Goal: Information Seeking & Learning: Learn about a topic

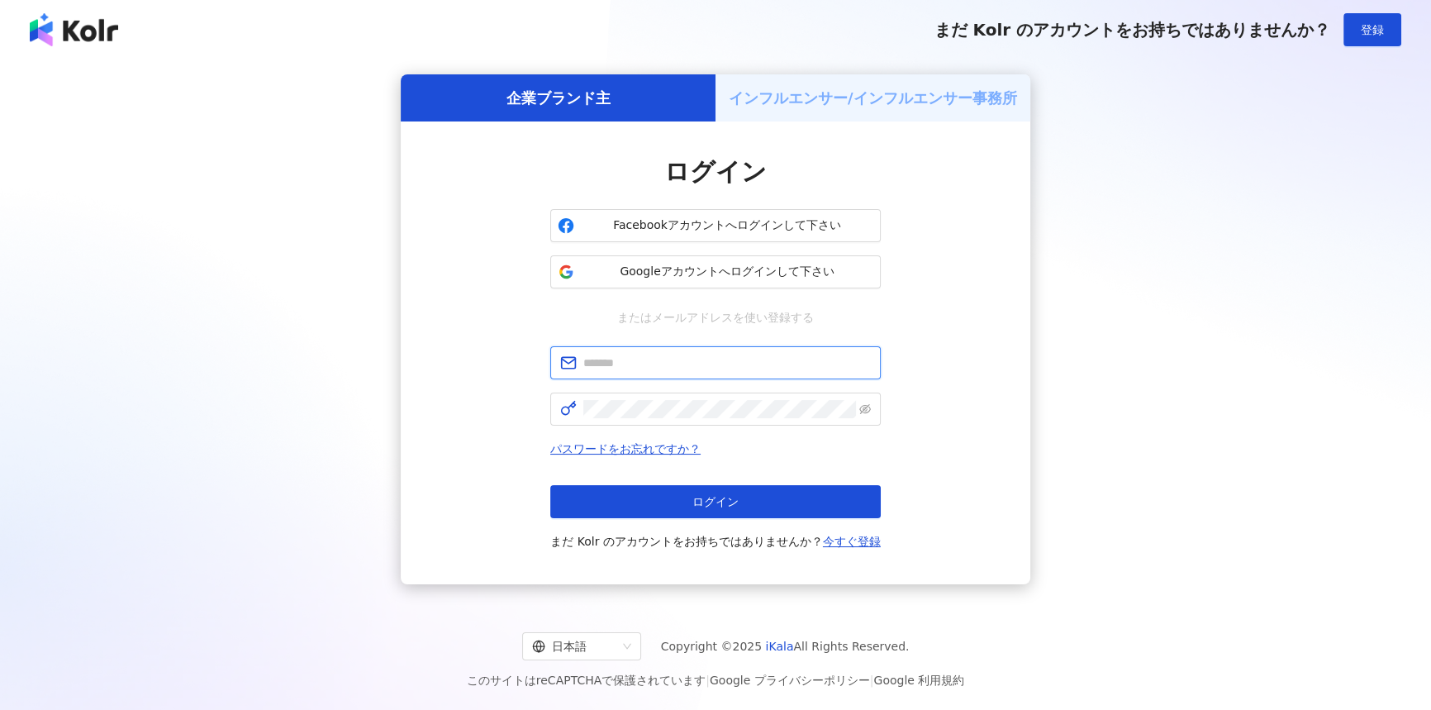
click at [728, 356] on input "text" at bounding box center [727, 363] width 288 height 18
type input "**********"
click button "ログイン" at bounding box center [715, 501] width 331 height 33
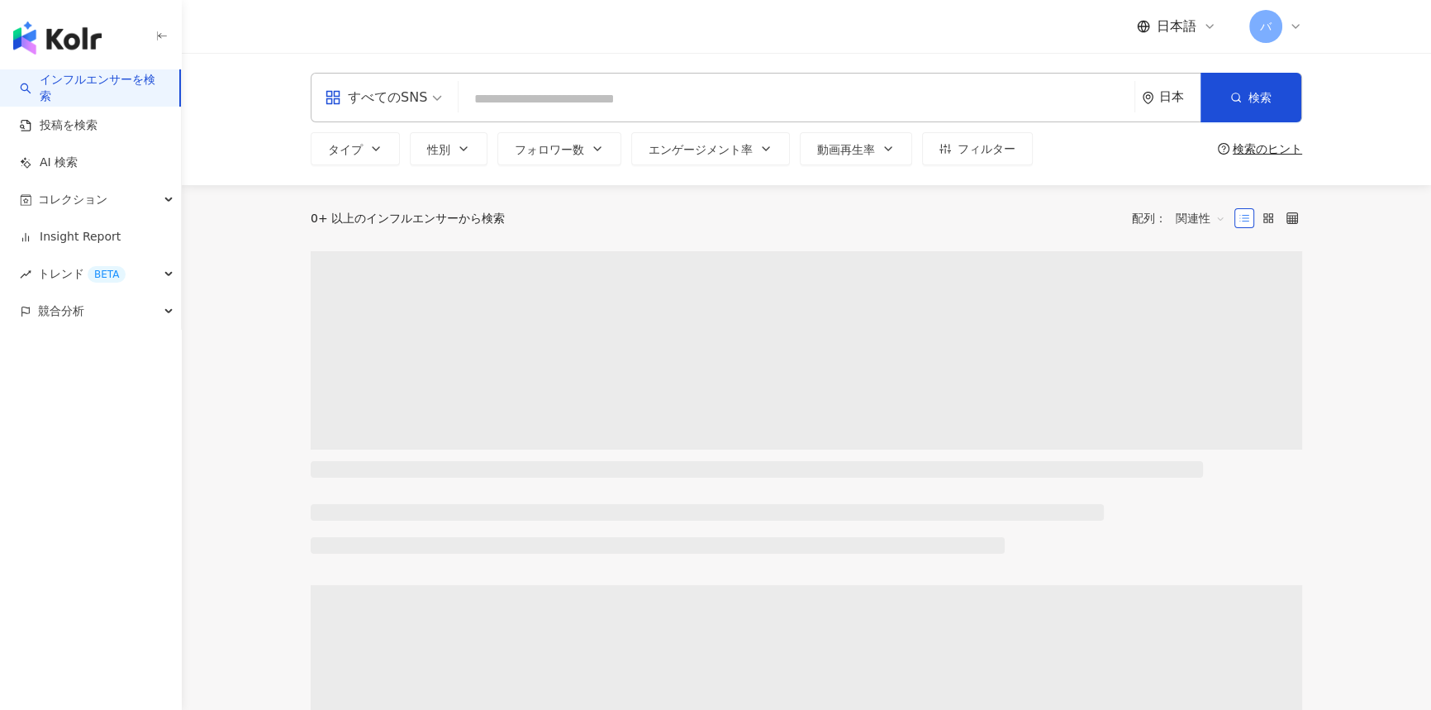
click at [393, 81] on input "search" at bounding box center [383, 87] width 117 height 26
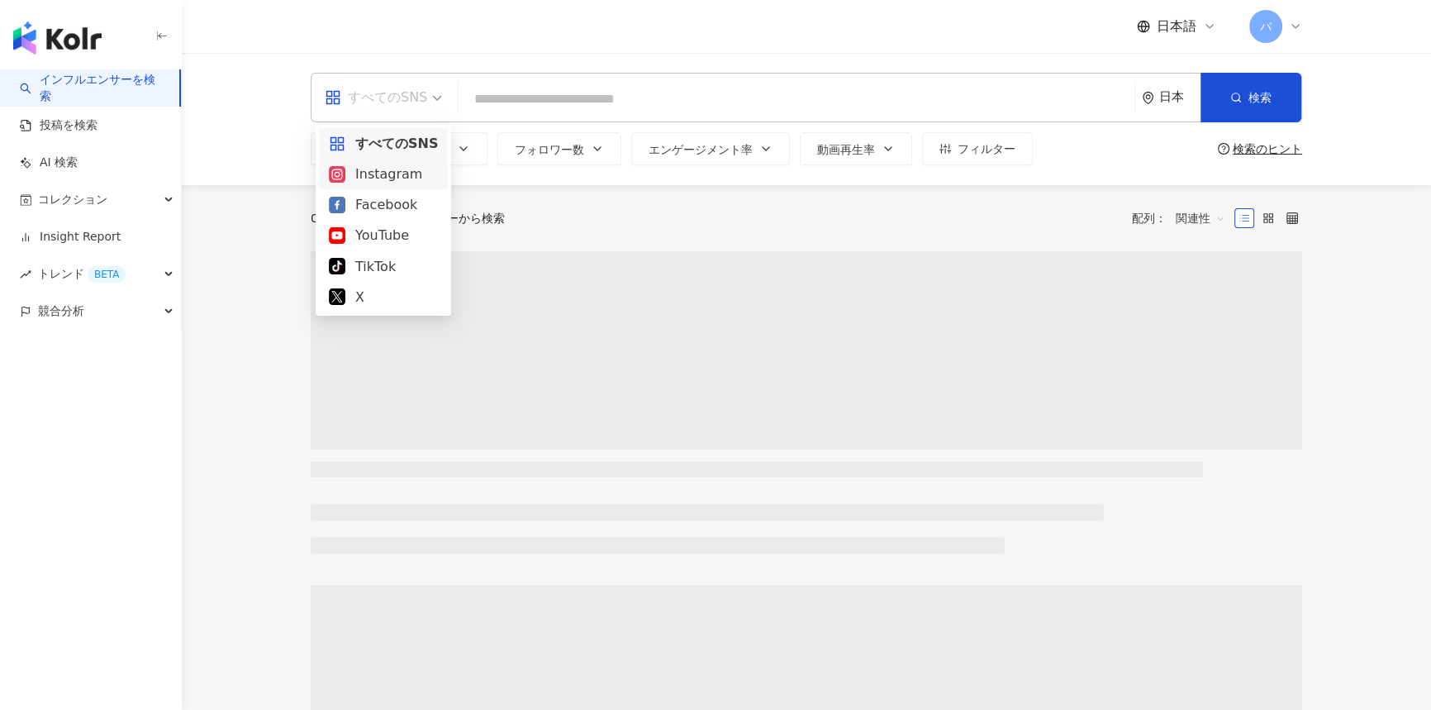
click at [397, 174] on div "Instagram" at bounding box center [383, 174] width 109 height 21
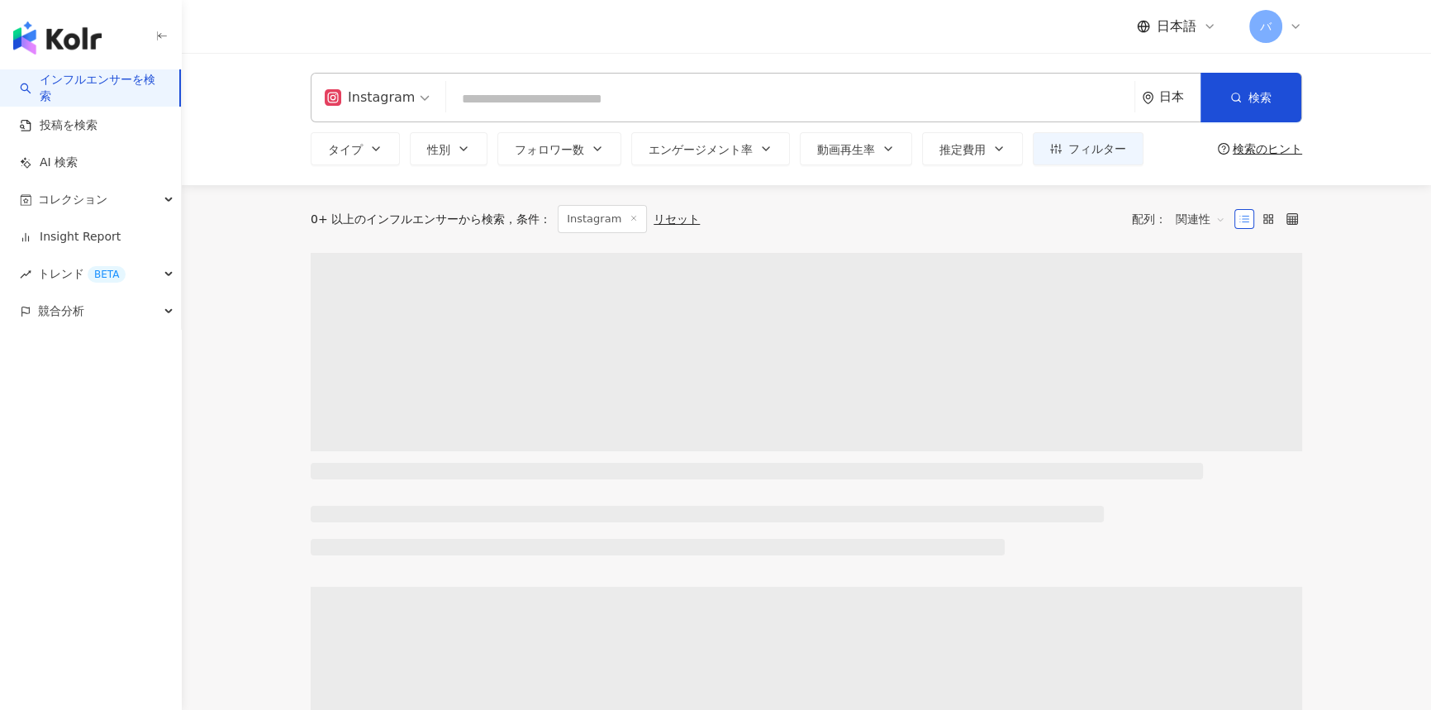
click at [569, 92] on input "search" at bounding box center [790, 98] width 675 height 31
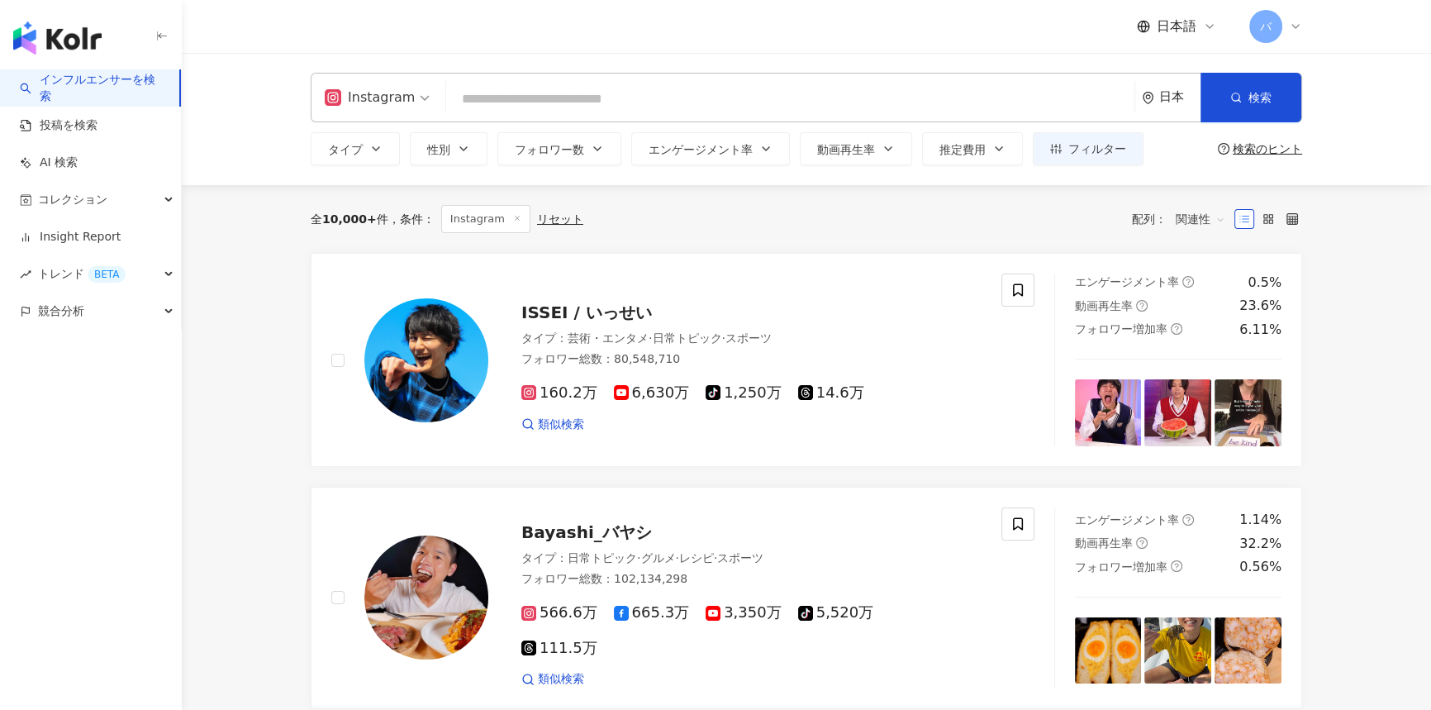
paste input "**********"
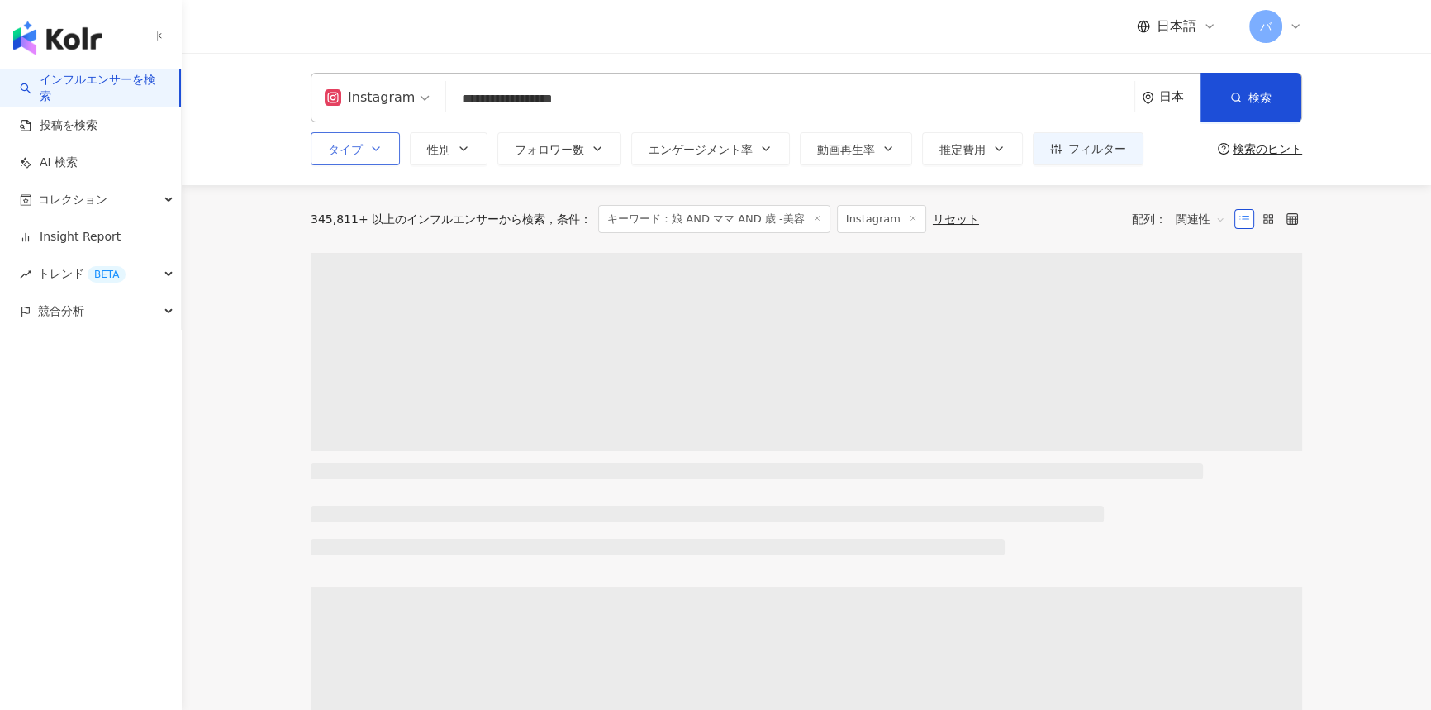
type input "**********"
click at [369, 150] on icon "button" at bounding box center [375, 148] width 13 height 13
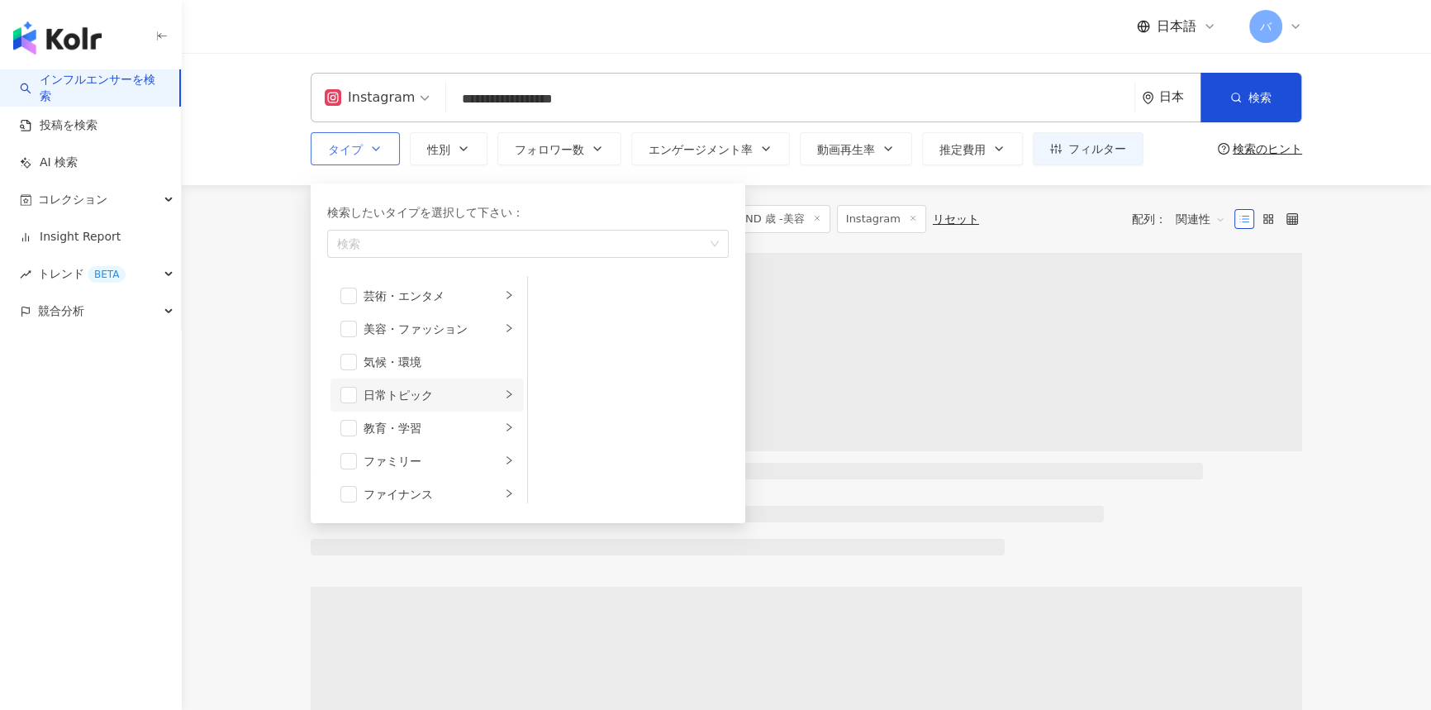
click at [485, 397] on div "日常トピック" at bounding box center [432, 395] width 137 height 18
click at [491, 421] on li "教育・学習" at bounding box center [427, 428] width 193 height 33
click at [504, 465] on div "button" at bounding box center [509, 462] width 10 height 16
click at [546, 295] on span "button" at bounding box center [549, 296] width 17 height 17
click at [546, 329] on span "button" at bounding box center [549, 329] width 17 height 17
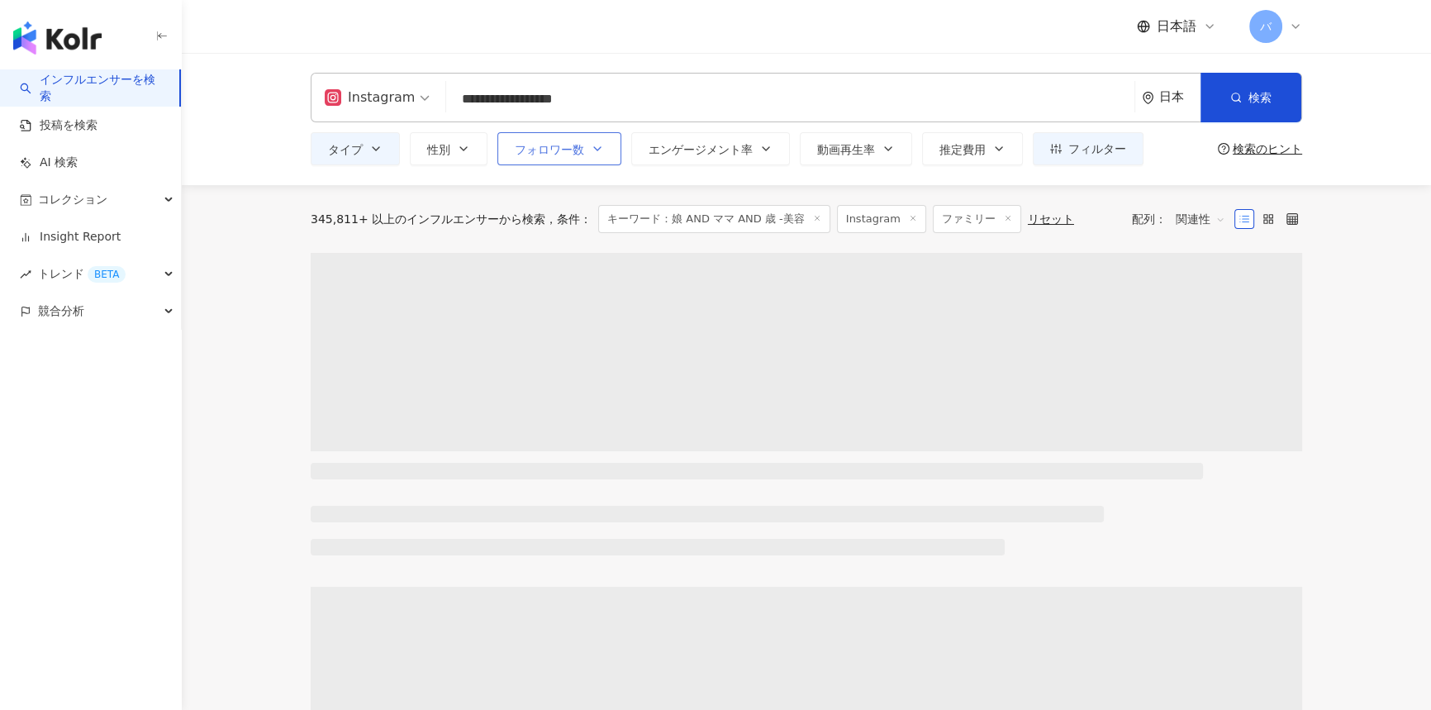
click at [588, 150] on button "フォロワー数" at bounding box center [559, 148] width 124 height 33
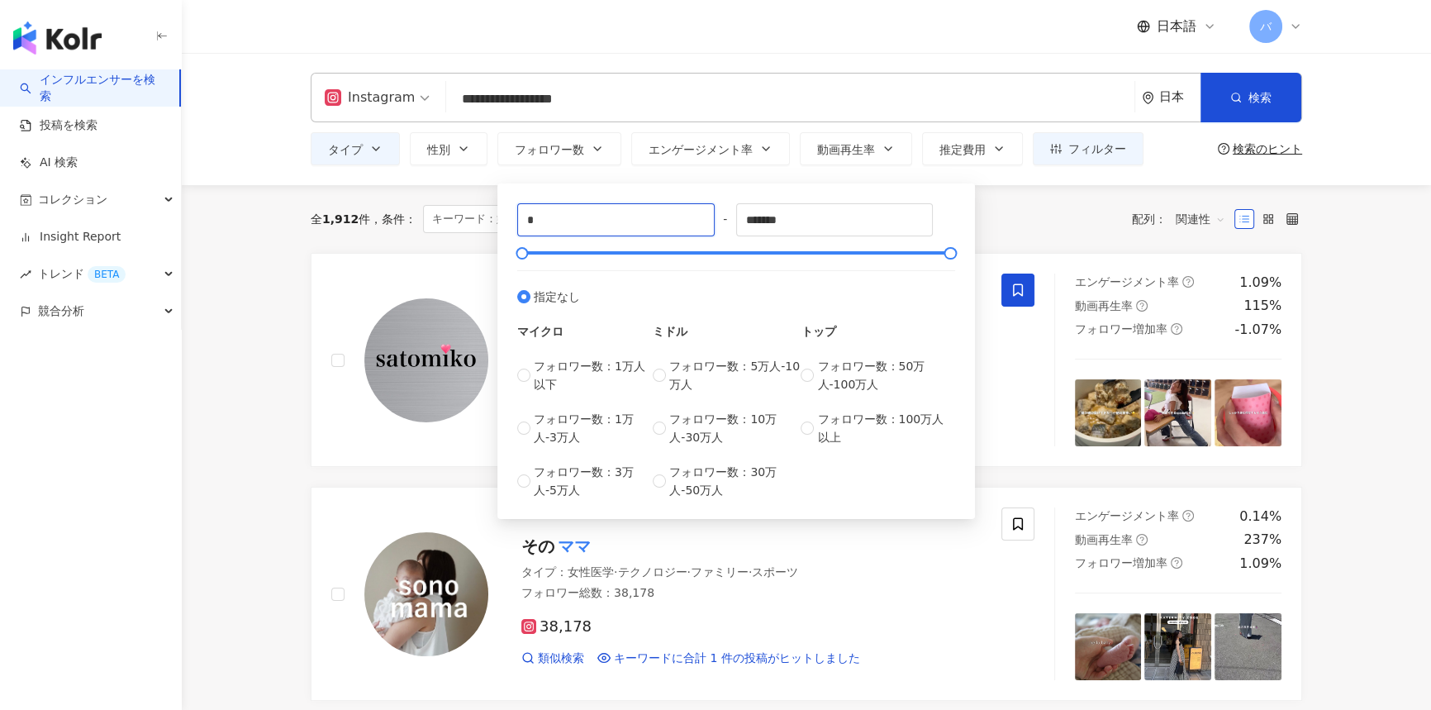
drag, startPoint x: 516, startPoint y: 217, endPoint x: 504, endPoint y: 217, distance: 12.4
click at [504, 217] on div "* - ******* 指定なし マイクロ フォロワー数：1万人以下 フォロワー数：1万人-3万人 フォロワー数：3万人-5万人 ミドル フォロワー数：5万人…" at bounding box center [736, 350] width 478 height 335
type input "****"
drag, startPoint x: 829, startPoint y: 216, endPoint x: 707, endPoint y: 219, distance: 121.5
click at [708, 219] on div "**** - ******* 指定なし マイクロ フォロワー数：1万人以下 フォロワー数：1万人-3万人 フォロワー数：3万人-5万人 ミドル フォロワー数：…" at bounding box center [736, 351] width 438 height 296
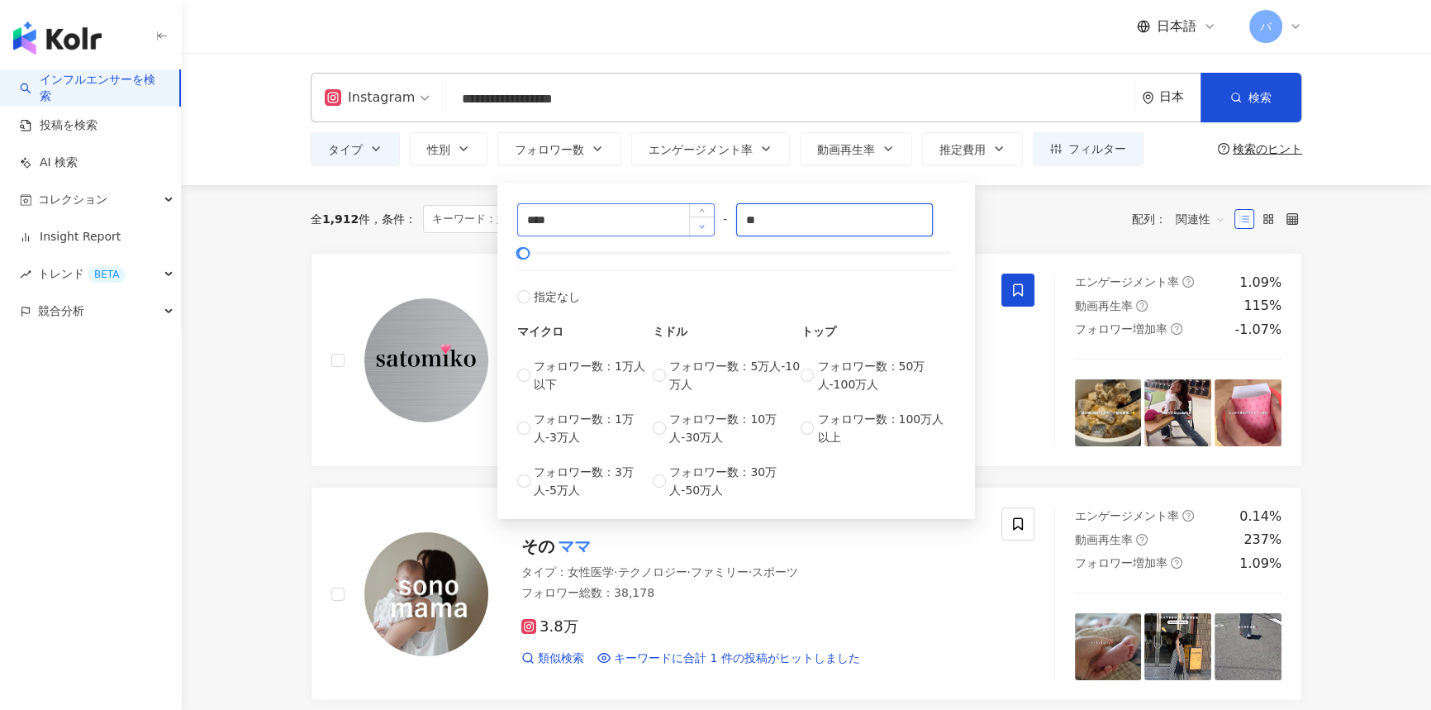
type input "*"
type input "****"
click at [1074, 205] on div "全 1,912 件 条件 ： キーワード：娘 AND [PERSON_NAME] AND 歳 -美容 Instagram ファミリー リセット 配列： 関連性" at bounding box center [807, 219] width 992 height 28
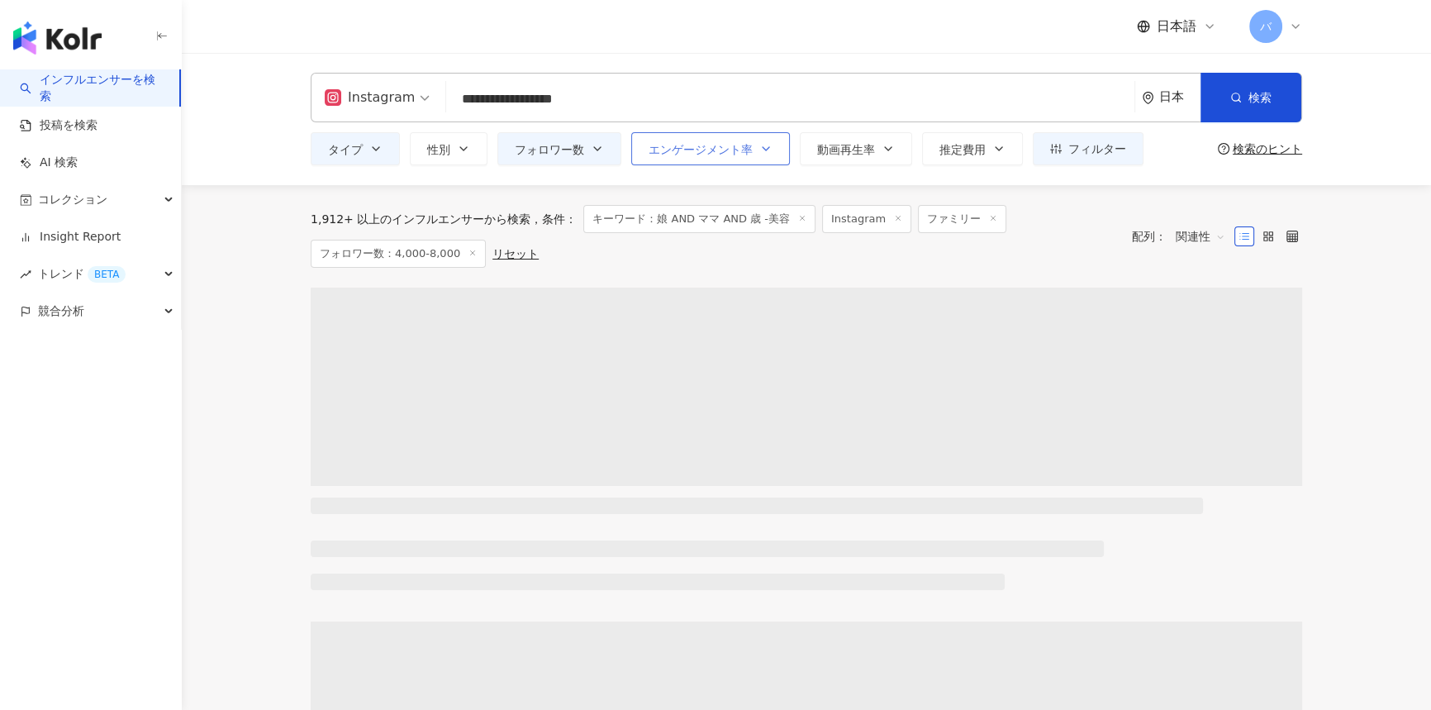
click at [723, 157] on button "エンゲージメント率" at bounding box center [710, 148] width 159 height 33
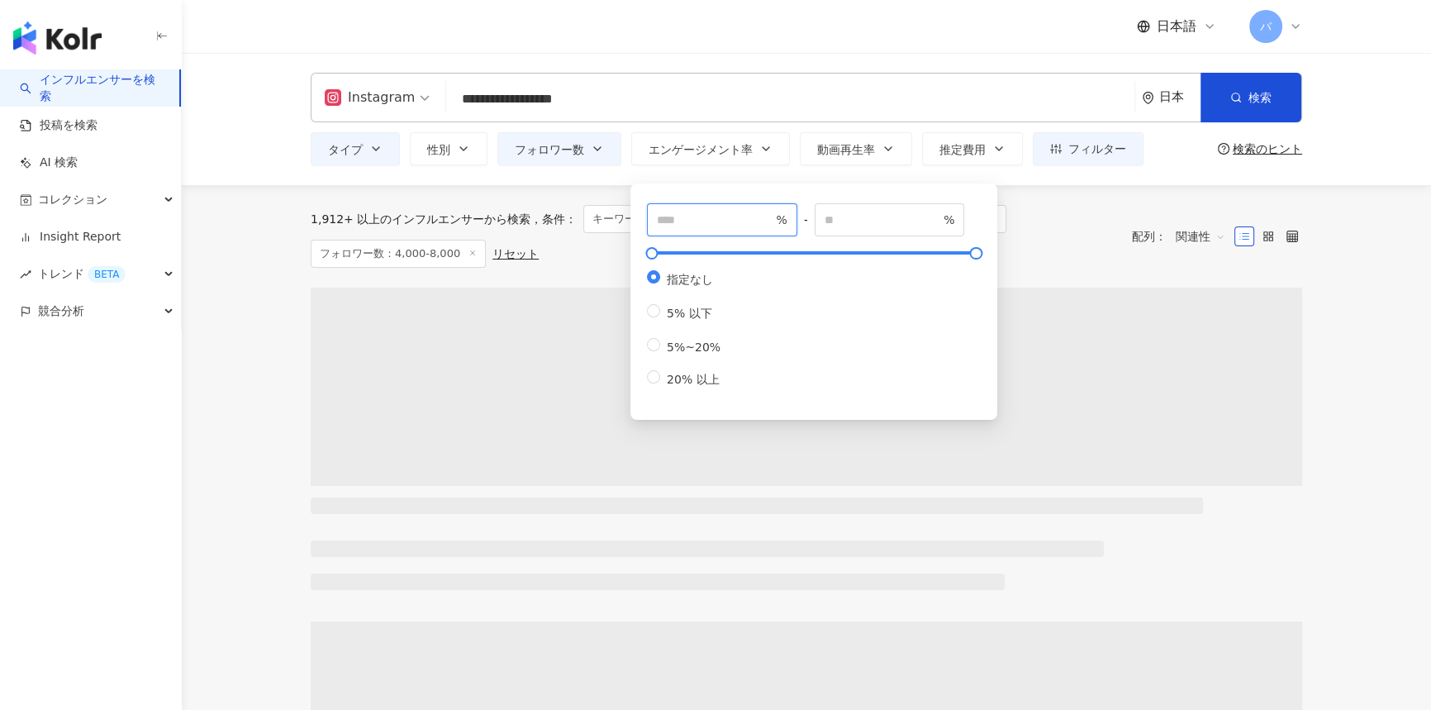
click at [721, 220] on input "number" at bounding box center [715, 220] width 116 height 18
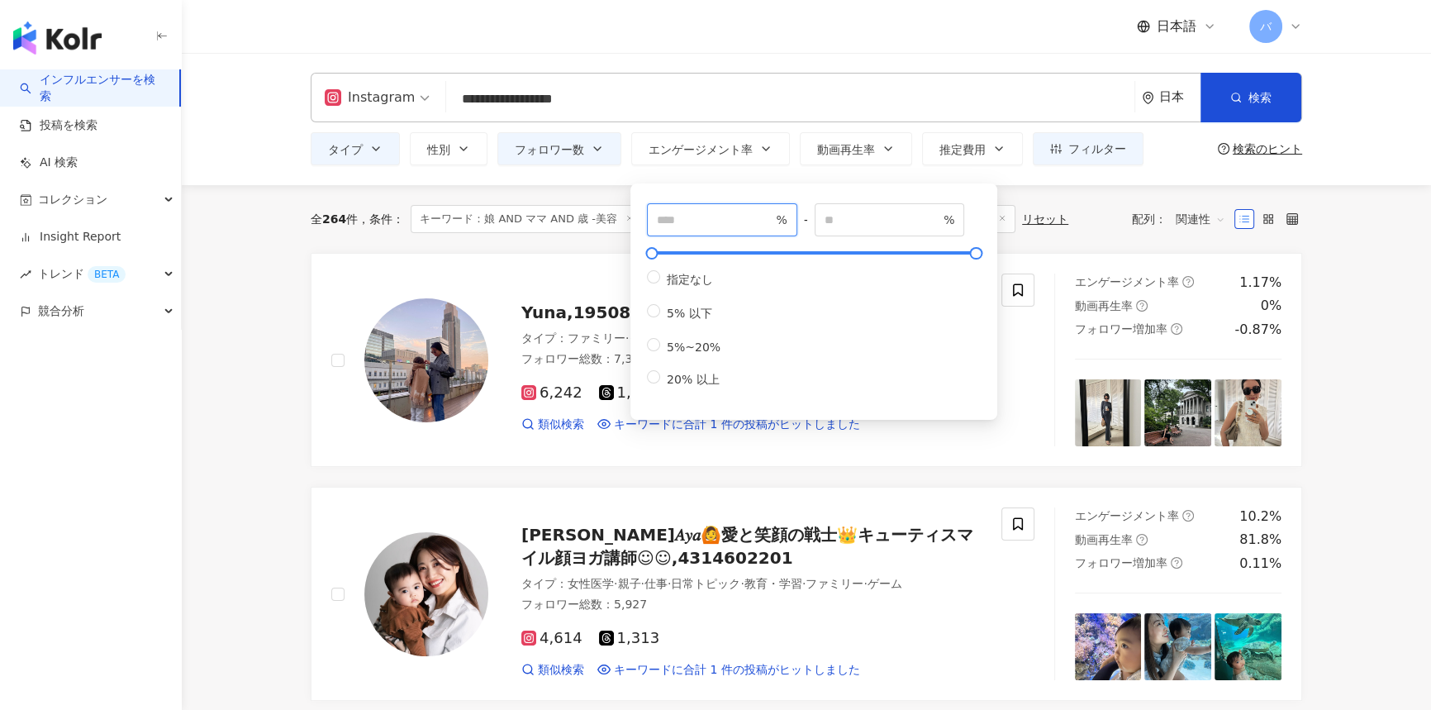
type input "*"
click at [1047, 202] on div "全 264 件 条件 ： キーワード：娘 AND [PERSON_NAME] AND 歳 -美容 Instagram ファミリー フォロワー数：4,000-8…" at bounding box center [807, 219] width 992 height 68
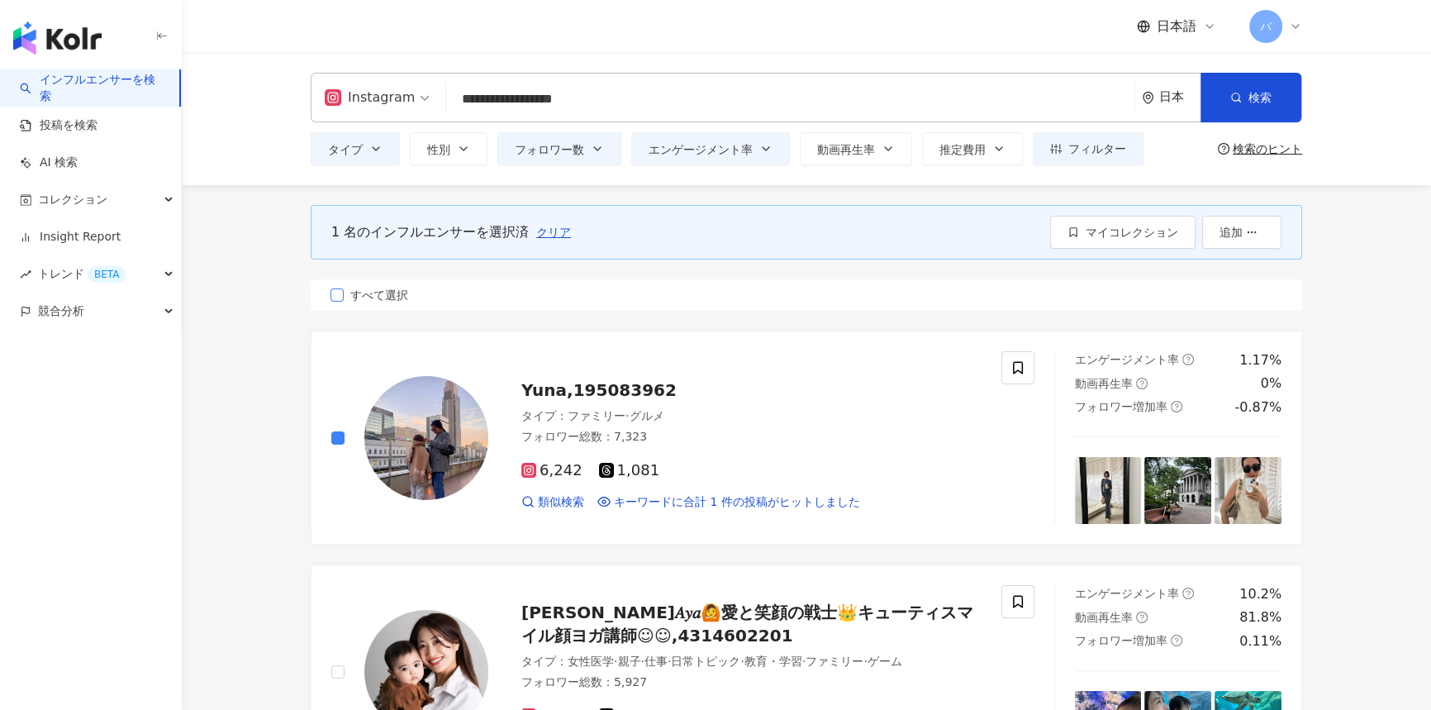
click at [377, 294] on span "すべて選択" at bounding box center [379, 295] width 71 height 18
click at [1063, 133] on button "フィルター" at bounding box center [1088, 148] width 111 height 33
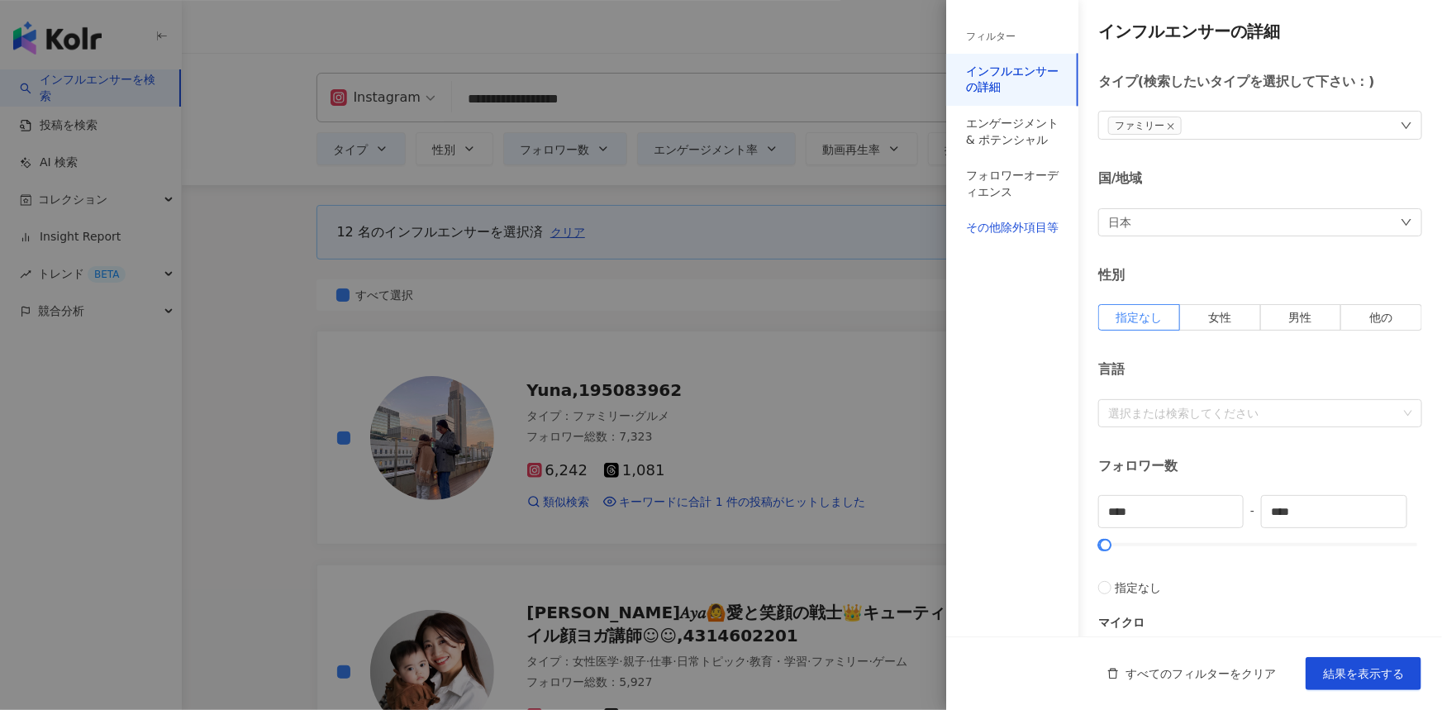
click at [1028, 222] on div "その他除外項目等" at bounding box center [1012, 228] width 93 height 17
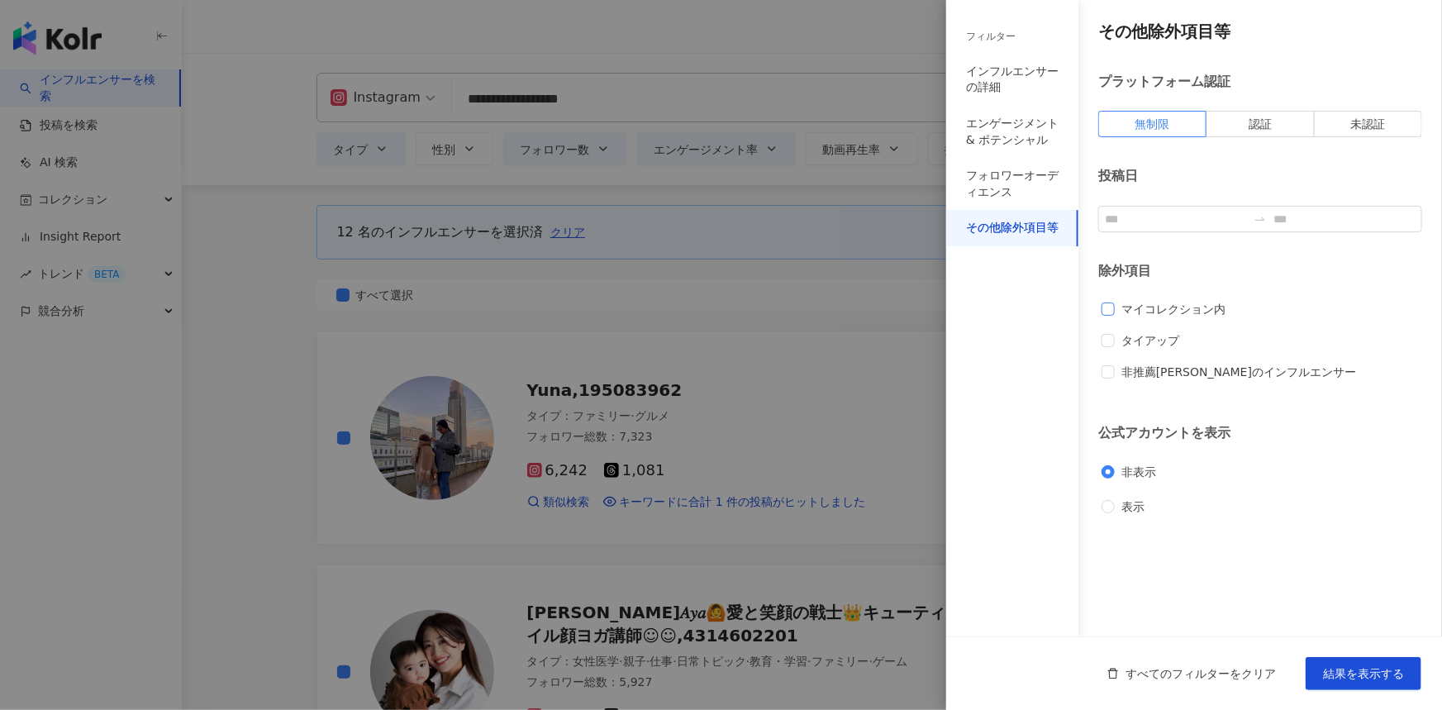
click at [1140, 313] on span "マイコレクション内" at bounding box center [1173, 309] width 117 height 18
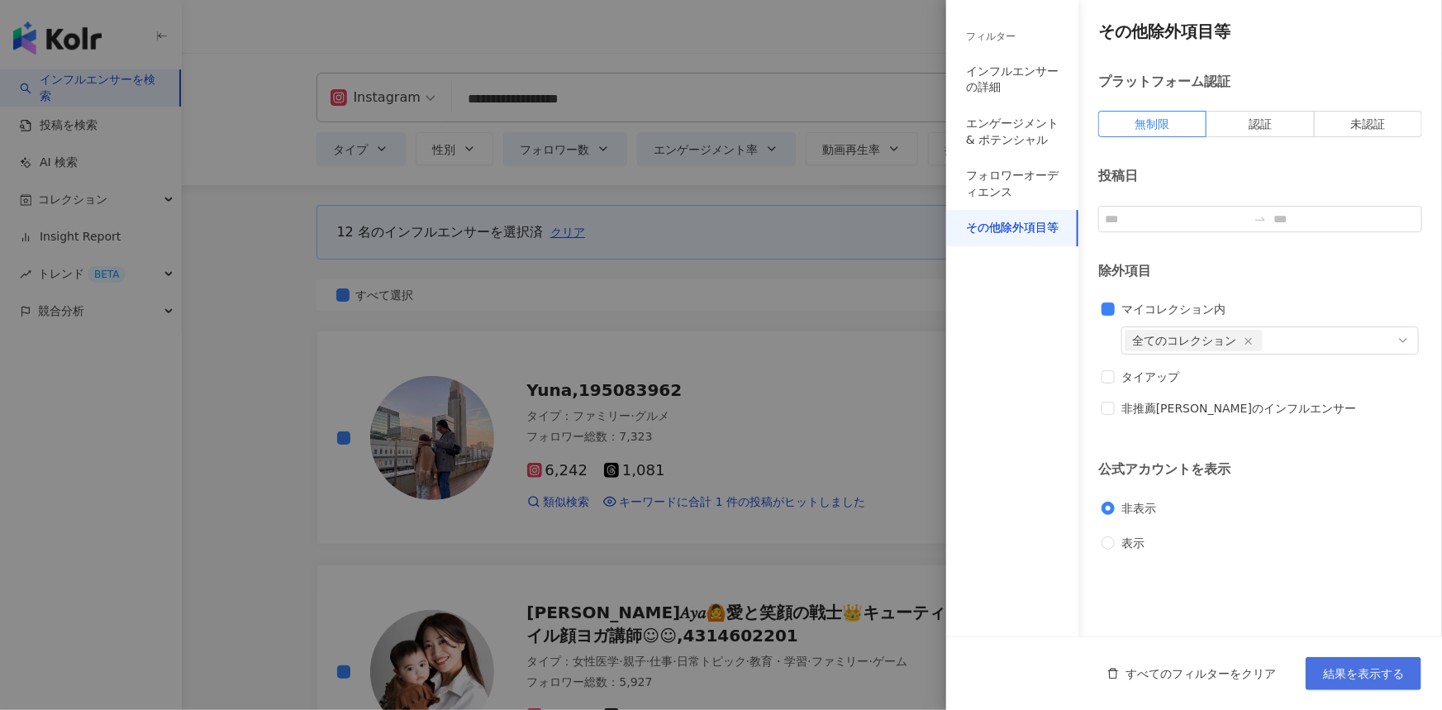
click at [1357, 678] on span "結果を表示する" at bounding box center [1363, 673] width 81 height 13
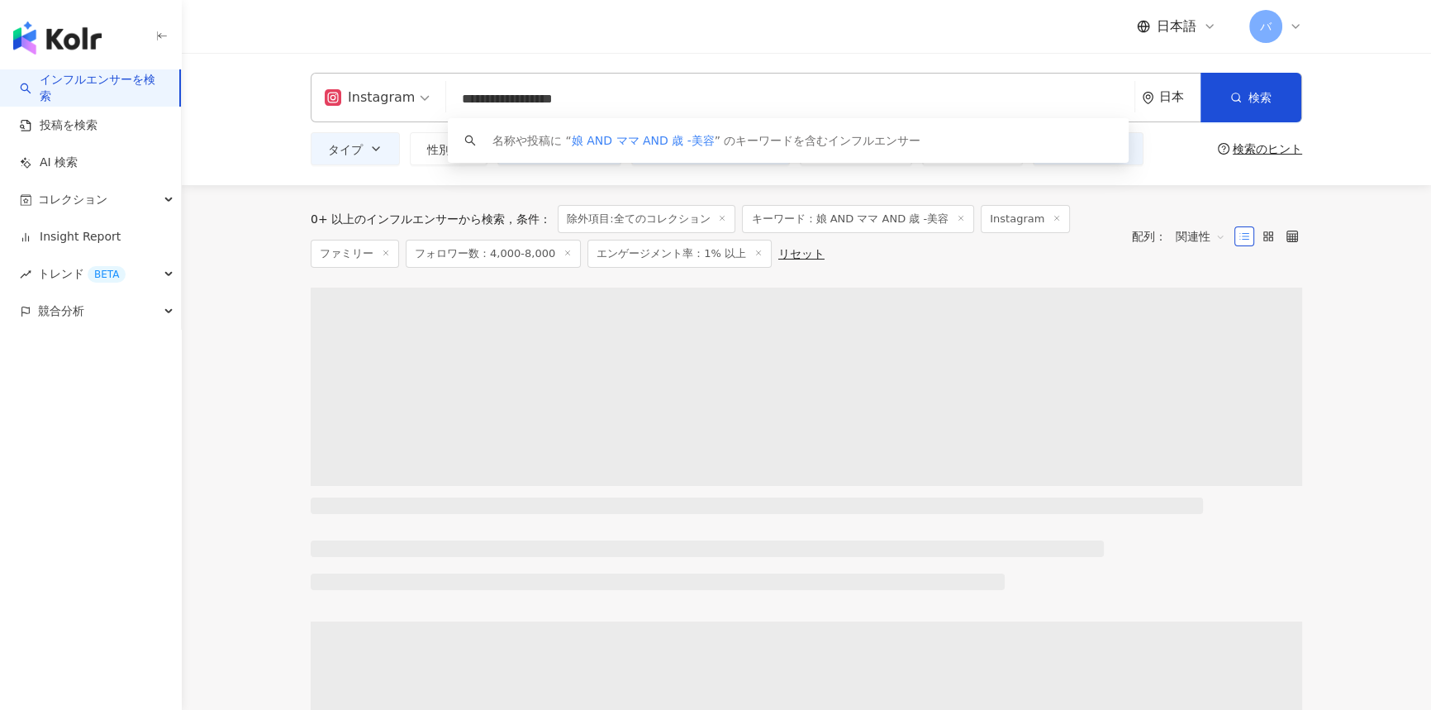
drag, startPoint x: 618, startPoint y: 102, endPoint x: 435, endPoint y: 102, distance: 183.4
click at [435, 102] on div "**********" at bounding box center [807, 98] width 992 height 50
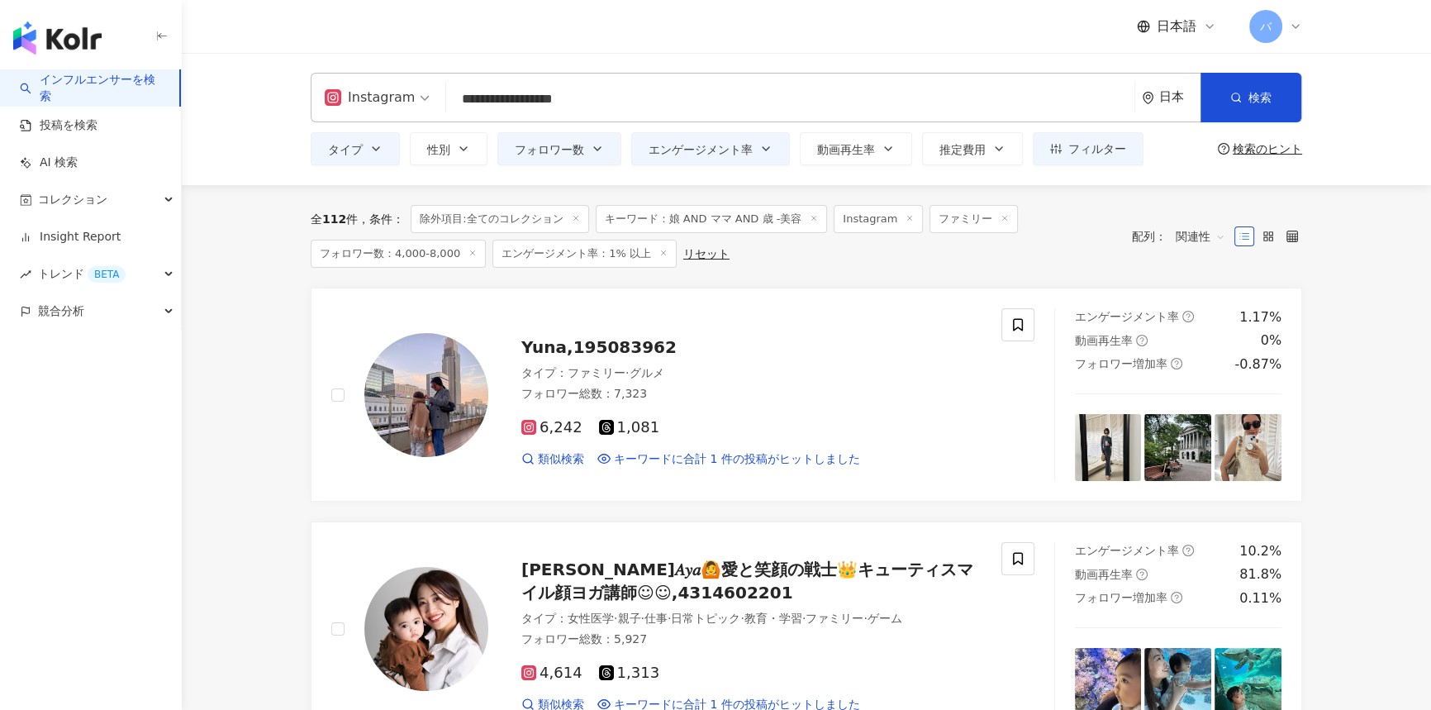
click at [886, 256] on div "全 112 件 条件 ： 除外項目:全てのコレクション キーワード：娘 AND ママ AND 歳 -美容 Instagram ファミリー フォロワー数：4,0…" at bounding box center [713, 236] width 805 height 63
click at [538, 158] on button "フォロワー数" at bounding box center [559, 148] width 124 height 33
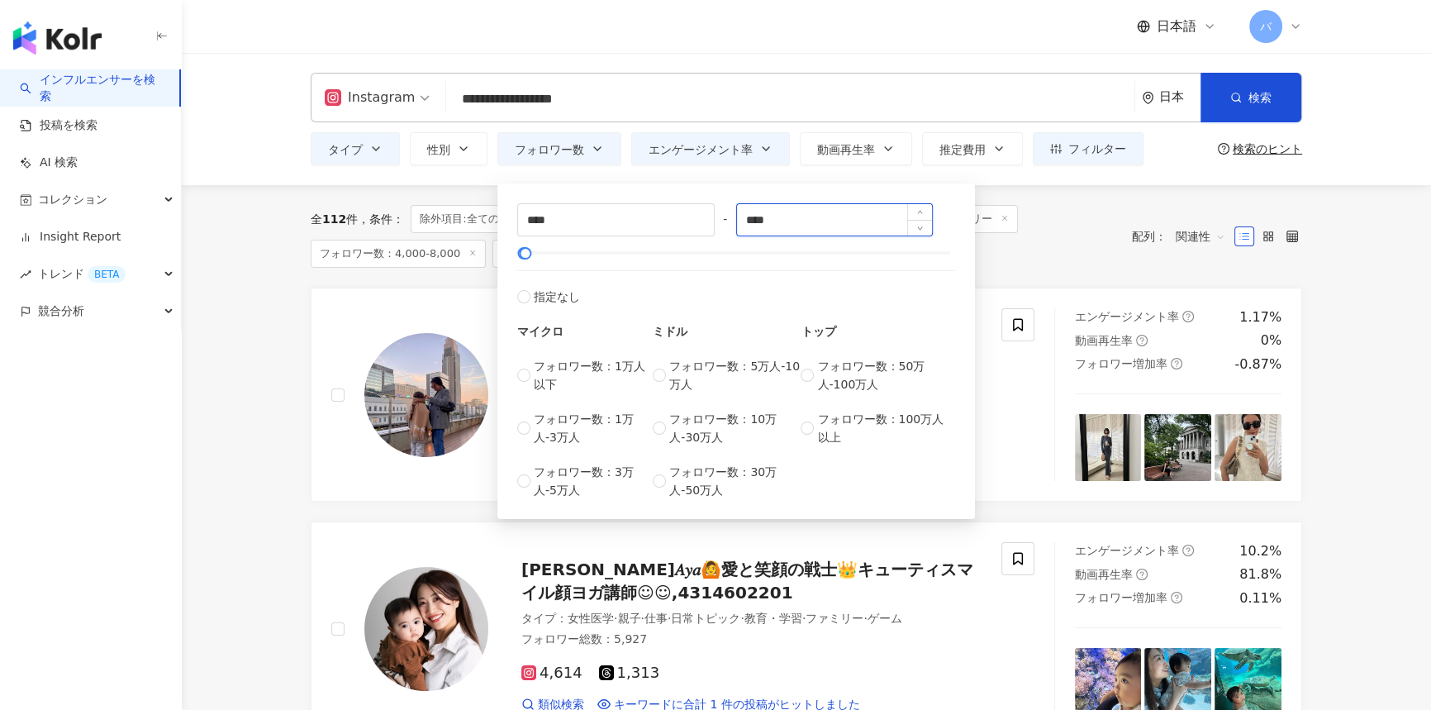
click at [756, 220] on input "****" at bounding box center [835, 219] width 196 height 31
type input "*****"
click at [1102, 246] on div "全 112 件 条件 ： 除外項目:全てのコレクション キーワード：娘 AND ママ AND 歳 -美容 Instagram ファミリー フォロワー数：4,0…" at bounding box center [713, 236] width 805 height 63
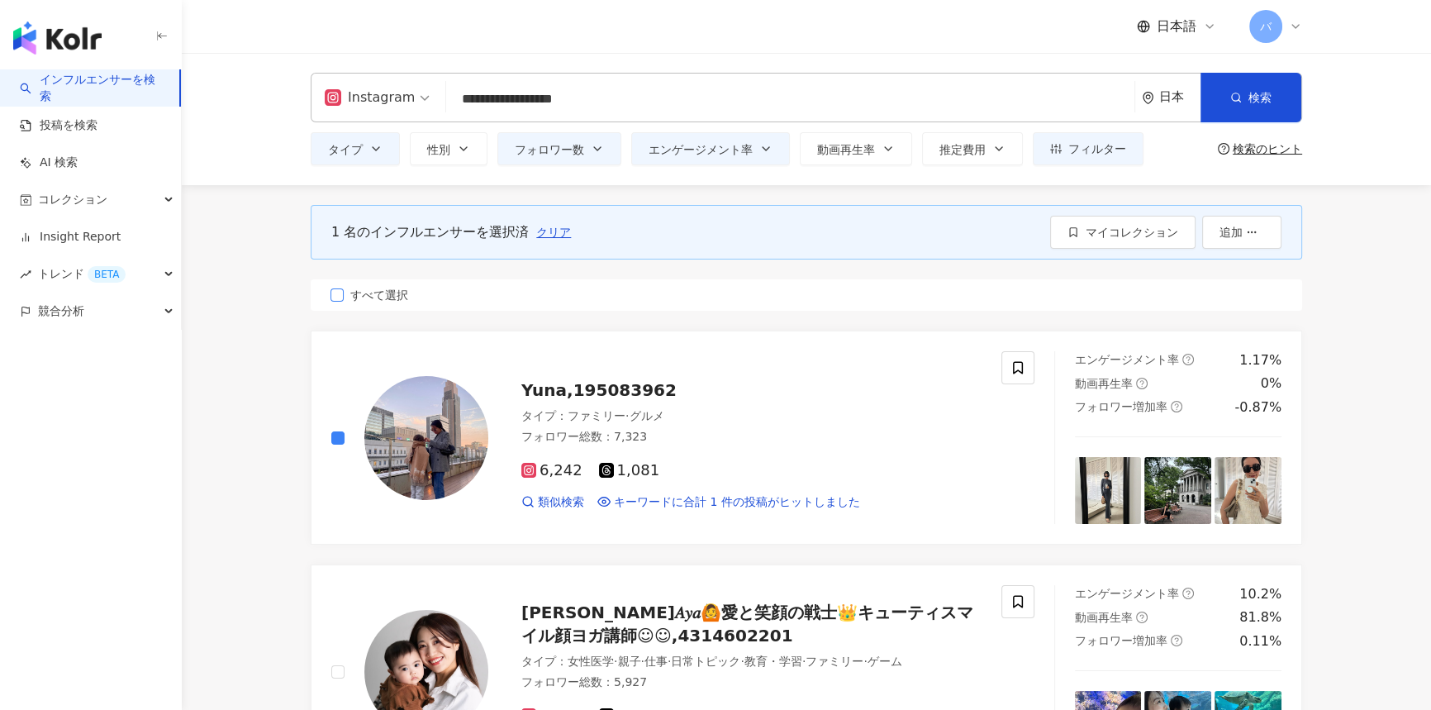
click at [352, 297] on span "すべて選択" at bounding box center [379, 295] width 71 height 18
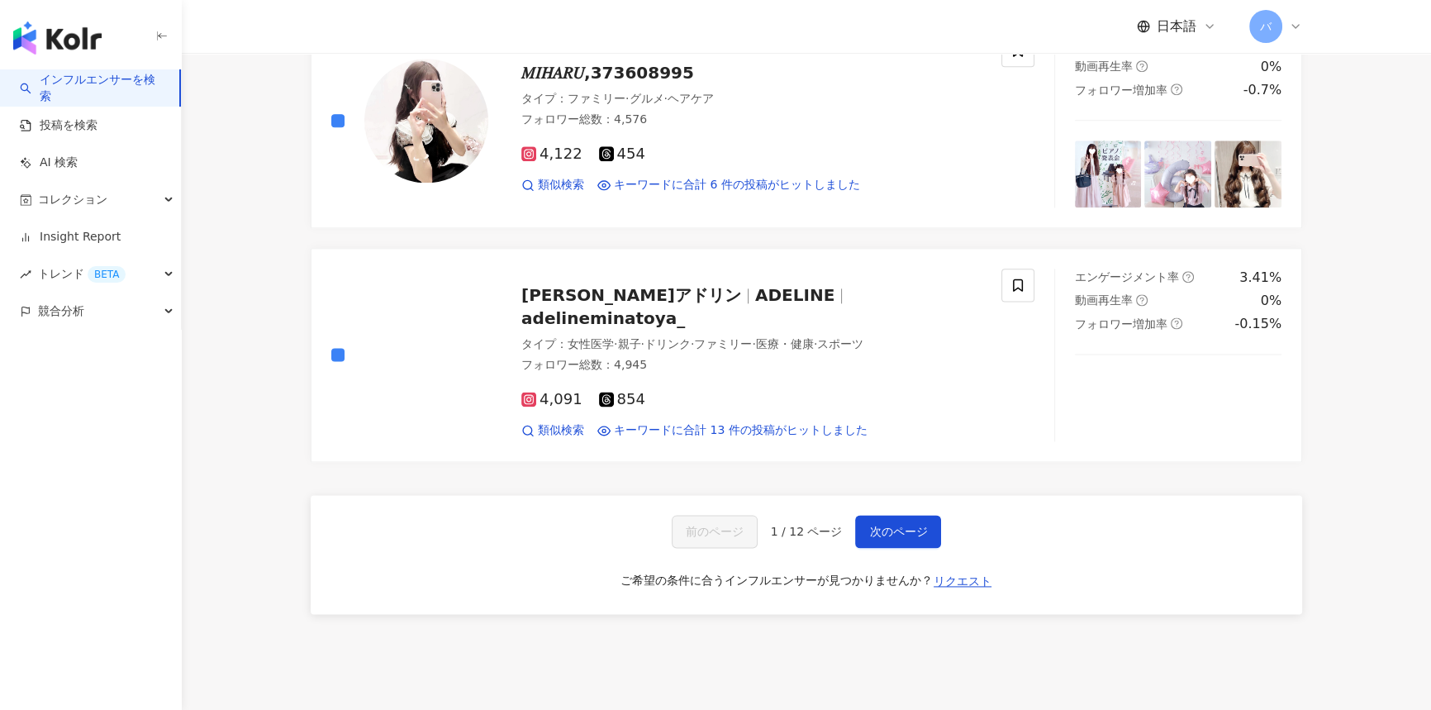
scroll to position [2781, 0]
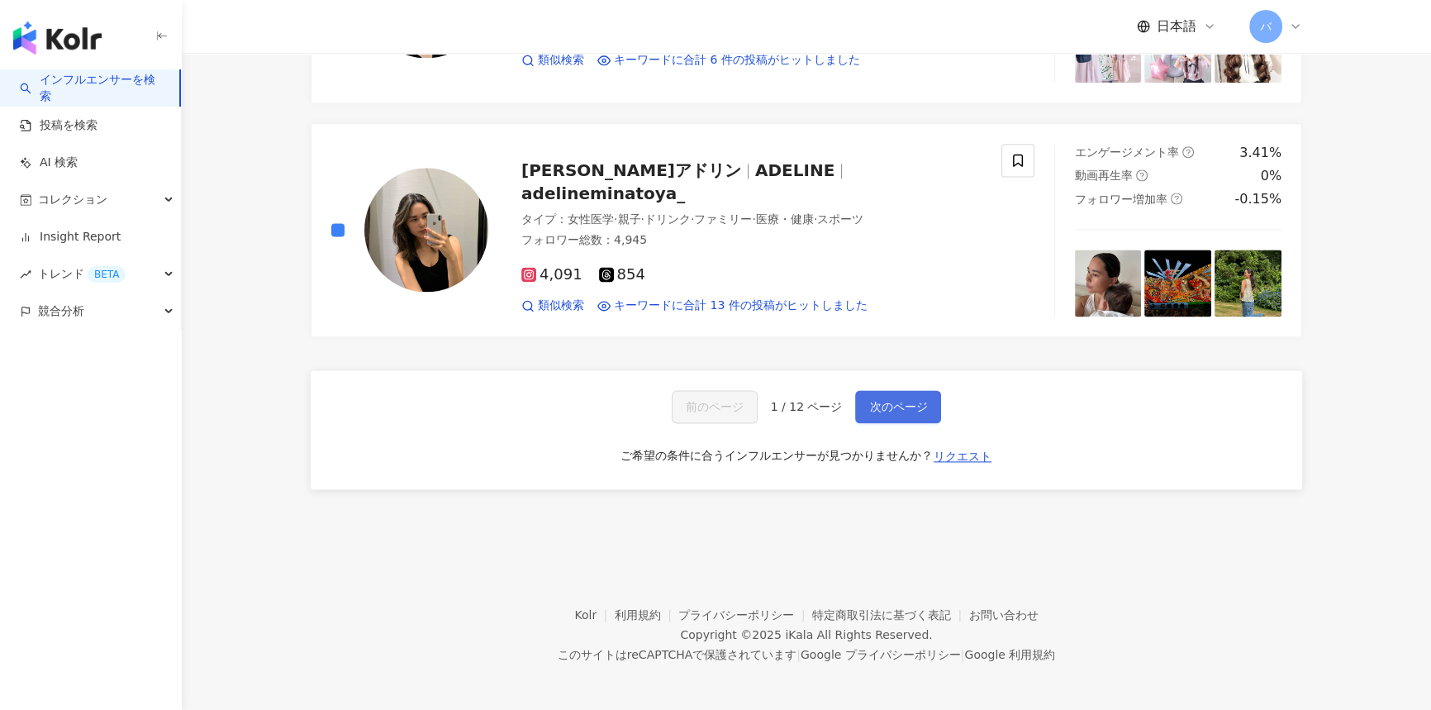
click at [930, 404] on button "次のページ" at bounding box center [898, 406] width 86 height 33
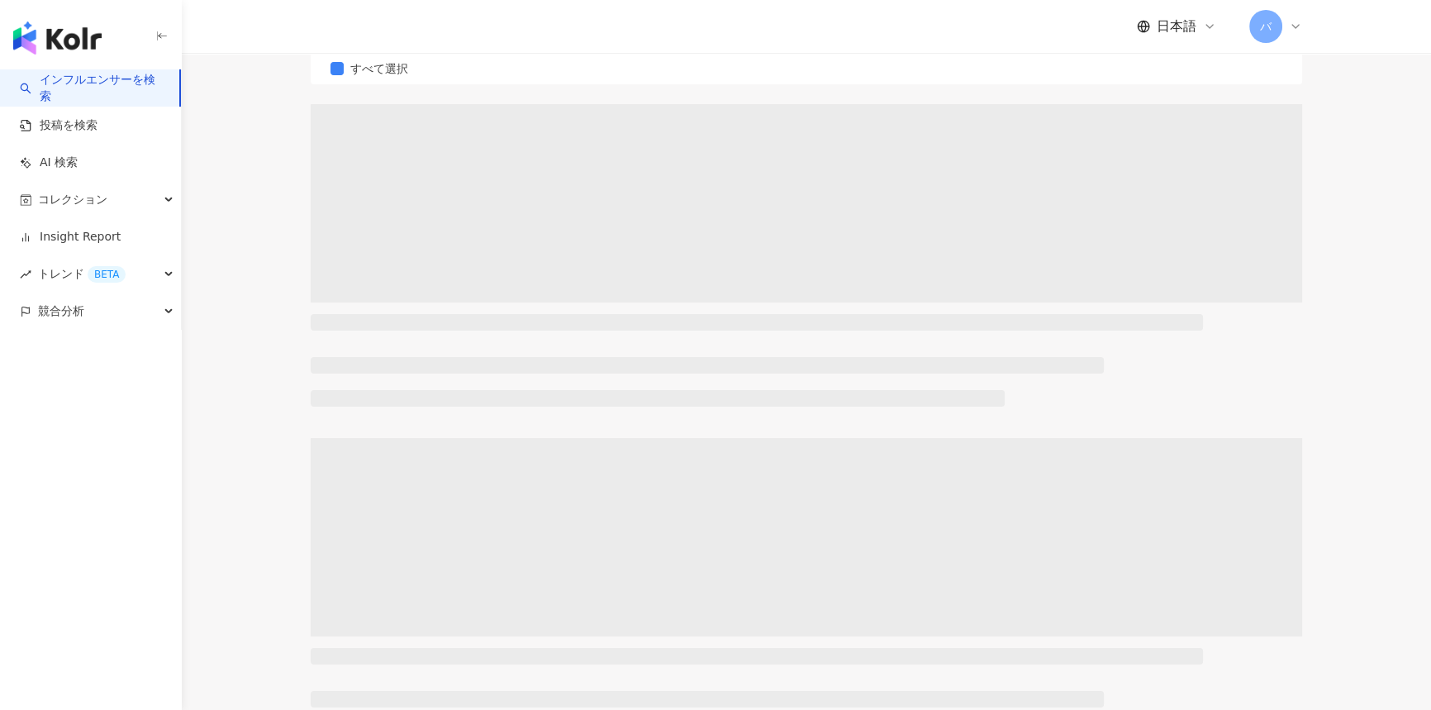
scroll to position [0, 0]
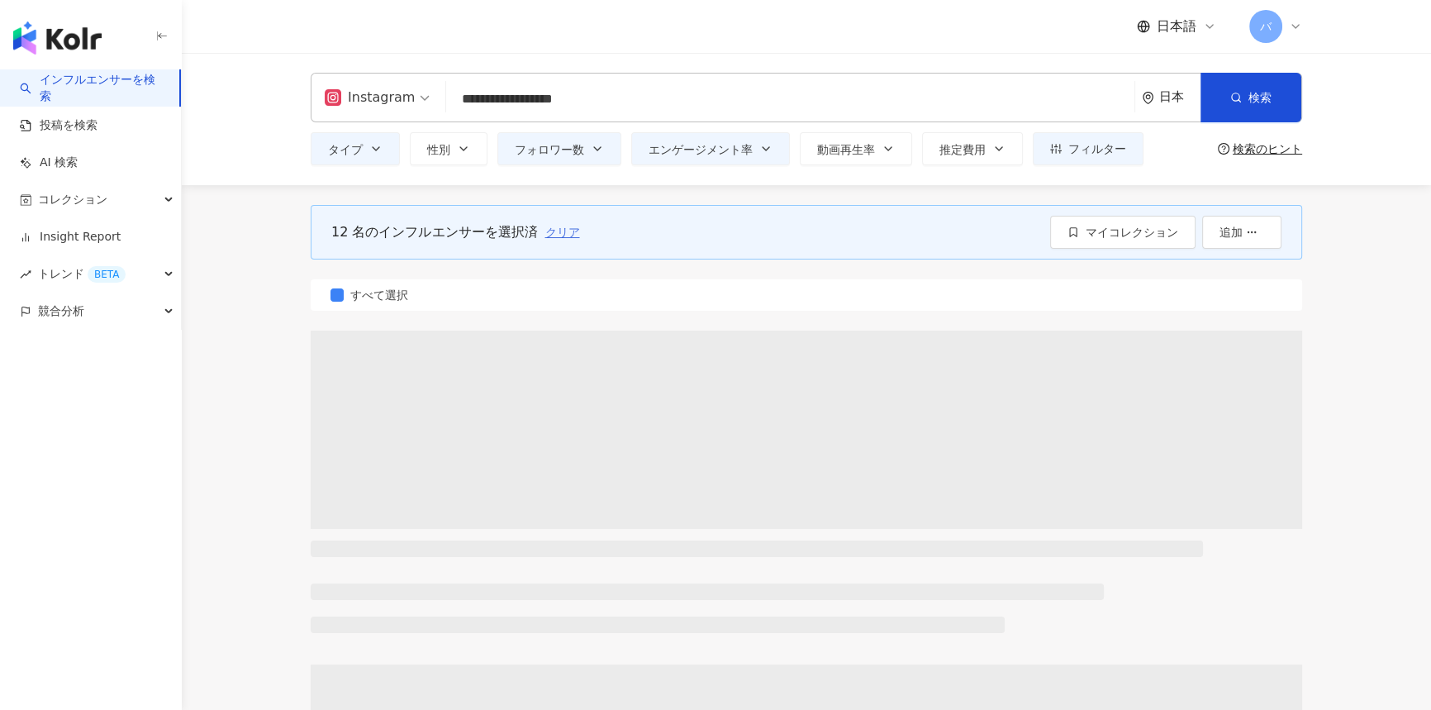
click at [551, 236] on span "クリア" at bounding box center [562, 232] width 35 height 13
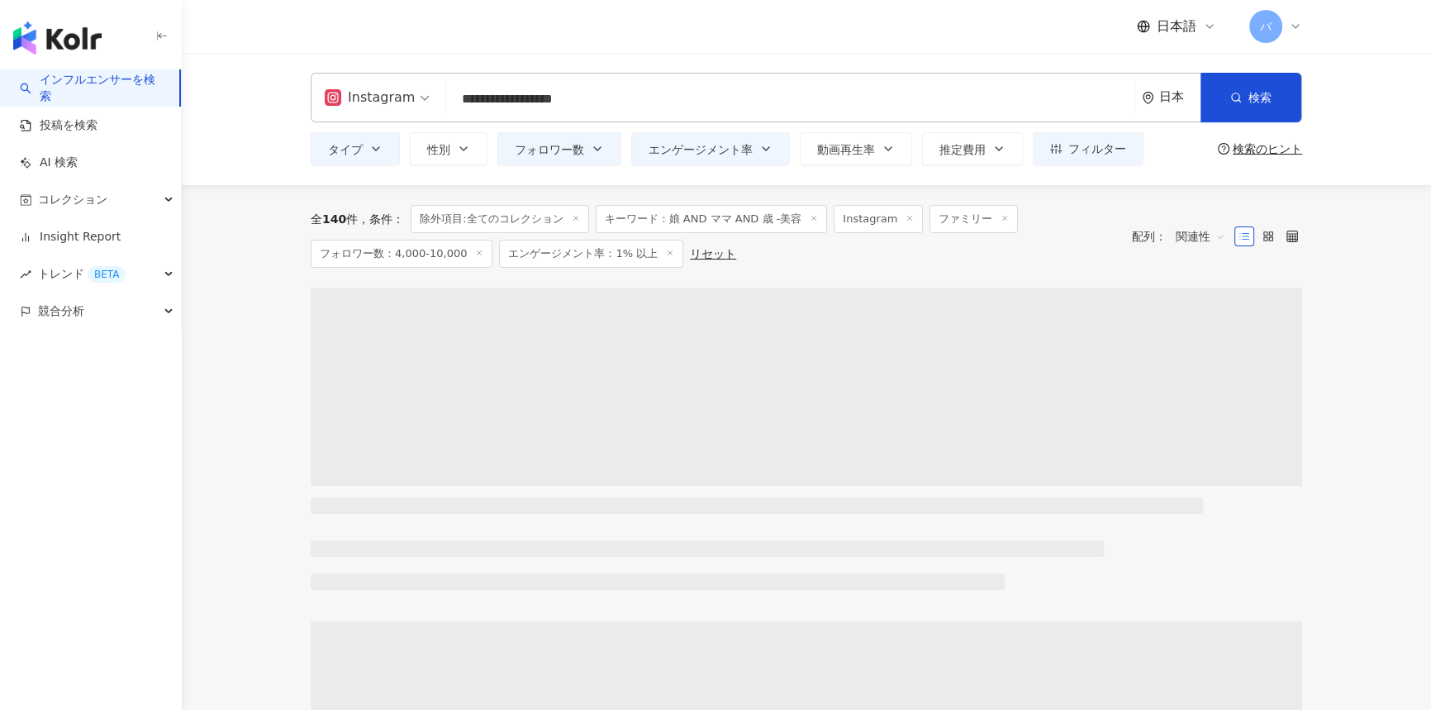
click at [578, 218] on icon at bounding box center [576, 218] width 8 height 8
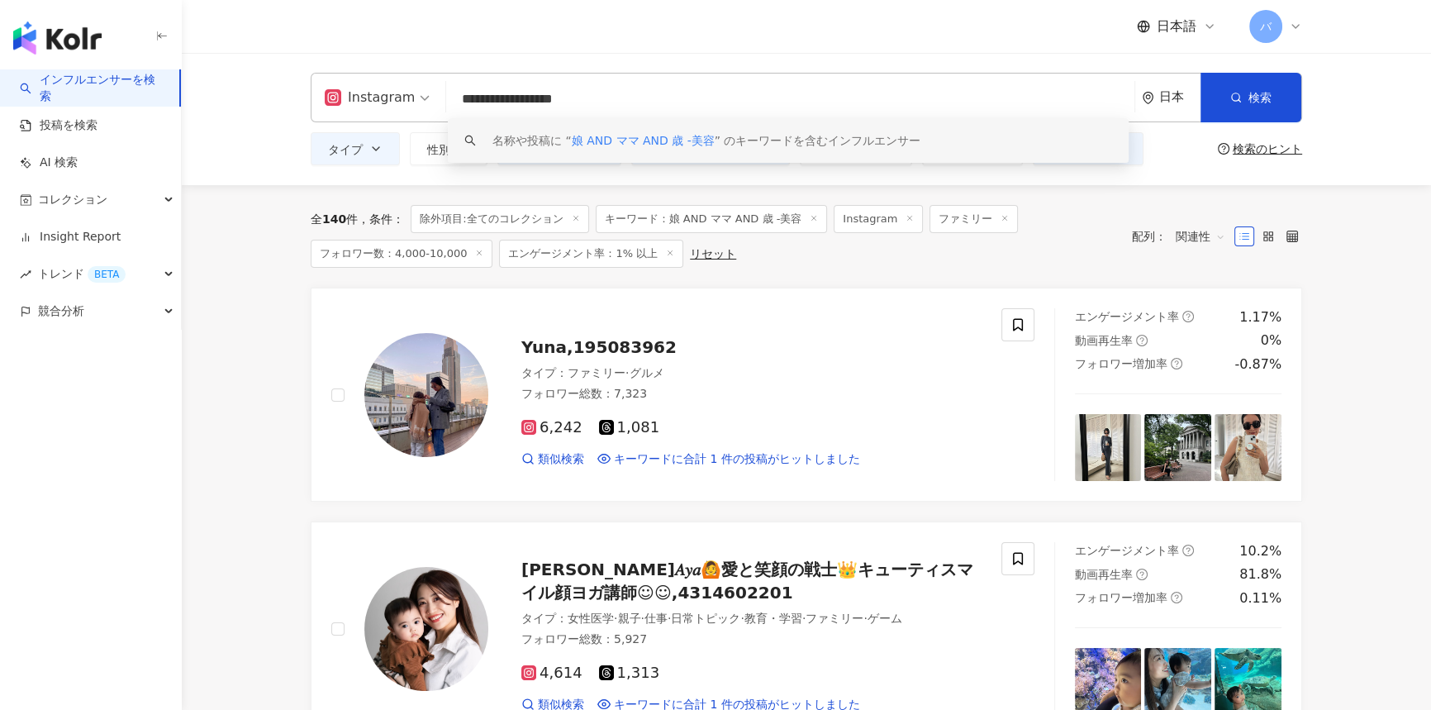
click at [259, 172] on div "**********" at bounding box center [806, 119] width 1249 height 132
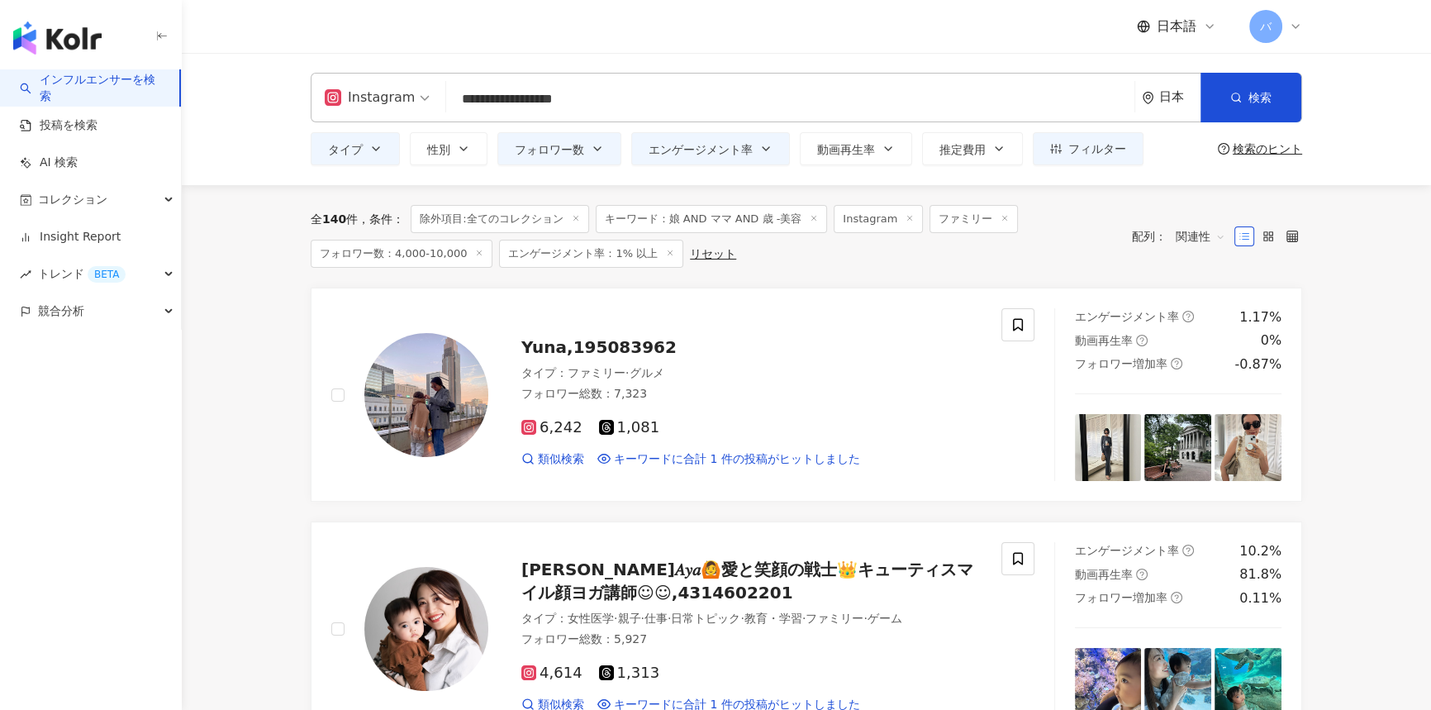
click at [578, 217] on icon at bounding box center [576, 218] width 8 height 8
drag, startPoint x: 328, startPoint y: 218, endPoint x: 342, endPoint y: 218, distance: 14.0
click at [342, 218] on span "160" at bounding box center [334, 218] width 24 height 13
drag, startPoint x: 323, startPoint y: 215, endPoint x: 345, endPoint y: 216, distance: 21.5
click at [345, 216] on div "全 160 件" at bounding box center [334, 218] width 47 height 13
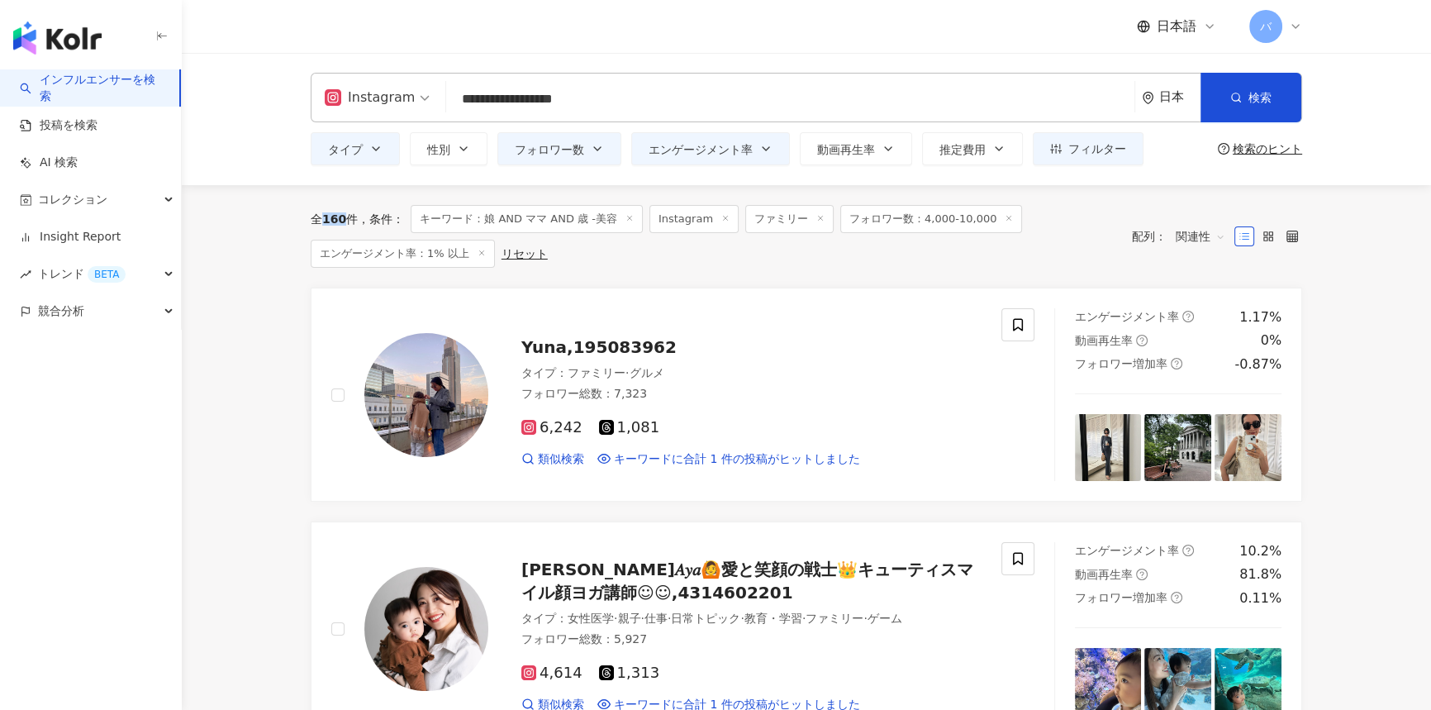
copy span "160"
click at [745, 215] on span "ファミリー" at bounding box center [789, 219] width 88 height 28
drag, startPoint x: 741, startPoint y: 215, endPoint x: 796, endPoint y: 224, distance: 55.3
click at [796, 224] on span "ファミリー" at bounding box center [789, 219] width 88 height 28
copy span "ファミリー"
